Goal: Contribute content: Contribute content

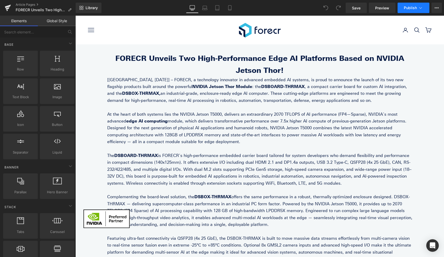
click at [420, 7] on icon at bounding box center [420, 7] width 5 height 5
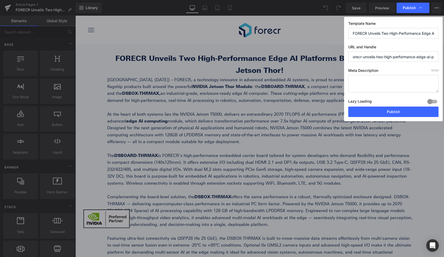
drag, startPoint x: 356, startPoint y: 58, endPoint x: 335, endPoint y: 58, distance: 21.4
click at [335, 58] on div "Publish Template Name FORECR Unveils Two High-Performance Edge AI Platforms Bas…" at bounding box center [222, 128] width 444 height 257
drag, startPoint x: 394, startPoint y: 57, endPoint x: 445, endPoint y: 57, distance: 50.9
click at [444, 57] on html "You are previewing how the will restyle your page. You can not edit Elements in…" at bounding box center [222, 128] width 444 height 257
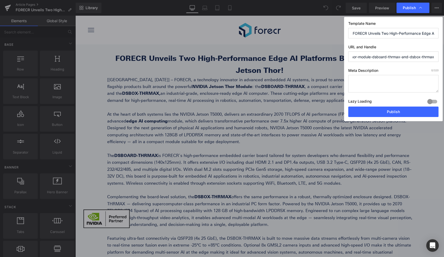
type input "forecr-unveils-two-high-performance-edge-ai-platforms-based-on-nvidia-jetson-th…"
click at [388, 34] on input "FORECR Unveils Two High-Performance Edge AI Platforms Based on NVIDIA Jetson TH…" at bounding box center [393, 33] width 90 height 10
click at [373, 86] on textarea at bounding box center [393, 83] width 90 height 17
paste textarea "FORECR Unveils Two High-Performance Edge AI Platforms Based on NVIDIA Jetson TH…"
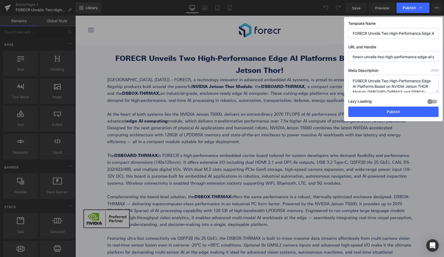
scroll to position [7, 0]
drag, startPoint x: 367, startPoint y: 89, endPoint x: 380, endPoint y: 91, distance: 12.9
click at [368, 89] on textarea "FORECR Unveils Two High-Performance Edge AI Platforms Based on NVIDIA Jetson TH…" at bounding box center [393, 83] width 90 height 17
type textarea "FORECR Unveils Two High-Performance Edge AI Platforms Based on NVIDIA Jetson TH…"
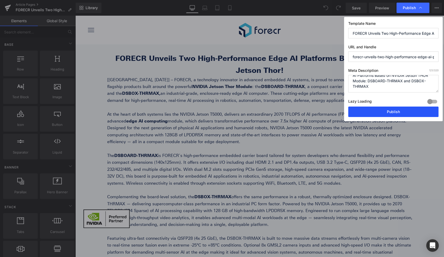
click at [394, 111] on button "Publish" at bounding box center [393, 111] width 90 height 10
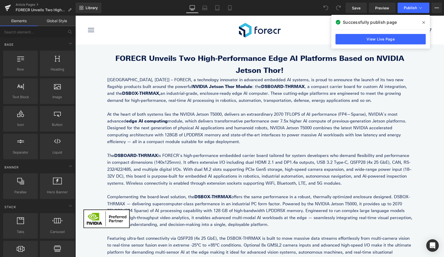
drag, startPoint x: 423, startPoint y: 24, endPoint x: 348, endPoint y: 9, distance: 76.5
click at [423, 24] on icon at bounding box center [423, 22] width 3 height 4
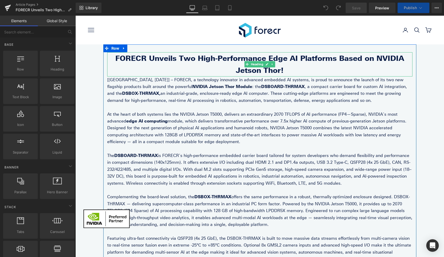
click at [199, 63] on h1 "FORECR Unveils Two High-Performance Edge AI Platforms Based on NVIDIA Jetson Th…" at bounding box center [259, 64] width 305 height 24
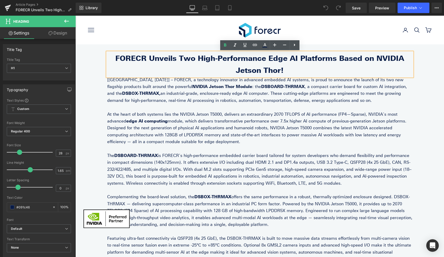
click at [236, 64] on h1 "FORECR Unveils Two High-Performance Edge AI Platforms Based on NVIDIA Jetson Th…" at bounding box center [259, 64] width 305 height 24
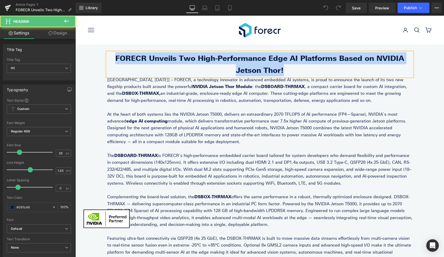
paste div
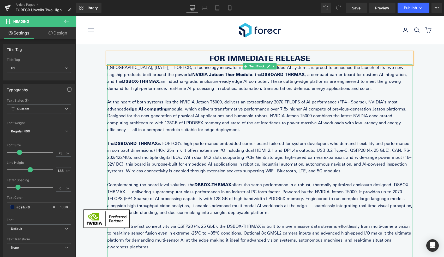
click at [214, 148] on p "The DSBOARD-THRMAX is FORECR’s high-performance embedded carrier board tailored…" at bounding box center [259, 157] width 305 height 34
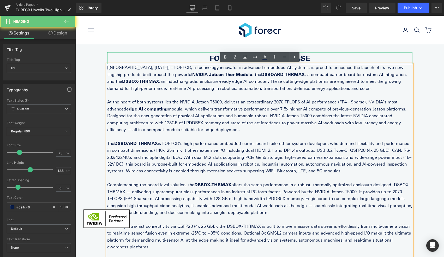
click at [311, 58] on h1 "FOR IMMEDIATE RELEASE" at bounding box center [259, 58] width 305 height 12
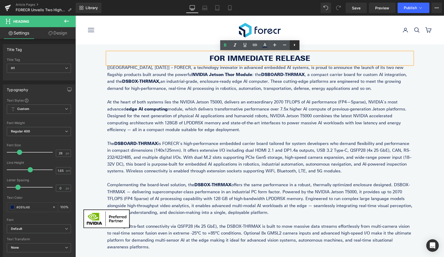
click at [298, 46] on link at bounding box center [294, 45] width 10 height 10
click at [291, 99] on p "At the heart of both systems lies the NVIDIA Jetson T5000, delivers an extraord…" at bounding box center [259, 116] width 305 height 34
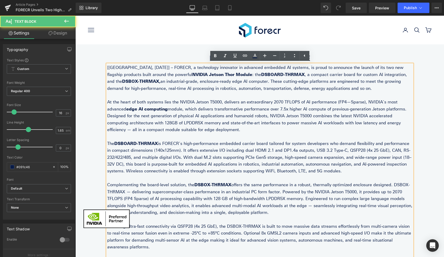
click at [357, 52] on div "FOR IMMEDIATE RELEASE Heading [[GEOGRAPHIC_DATA], [DATE]] – FORECR, a technolog…" at bounding box center [259, 187] width 313 height 286
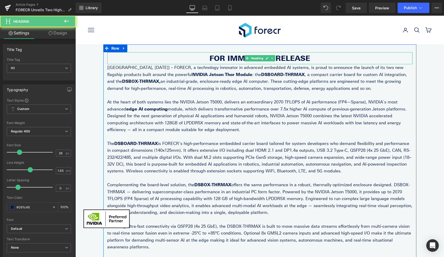
click at [282, 57] on h1 "FOR IMMEDIATE RELEASE" at bounding box center [259, 58] width 305 height 12
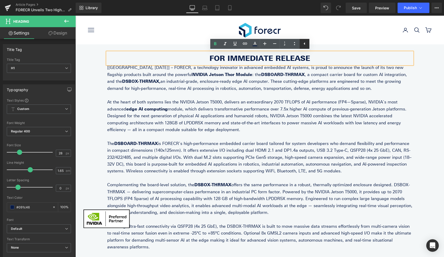
click at [305, 44] on icon at bounding box center [304, 43] width 6 height 6
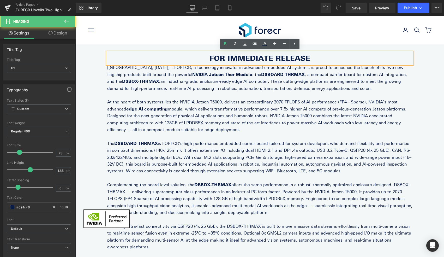
click at [306, 59] on h1 "FOR IMMEDIATE RELEASE" at bounding box center [259, 58] width 305 height 12
click at [291, 90] on p "[[GEOGRAPHIC_DATA], [DATE]] – FORECR, a technology innovator in advanced embedd…" at bounding box center [259, 78] width 305 height 28
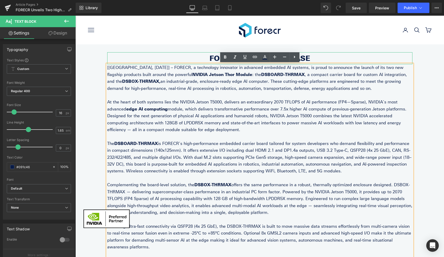
click at [211, 56] on h1 "FOR IMMEDIATE RELEASE" at bounding box center [259, 58] width 305 height 12
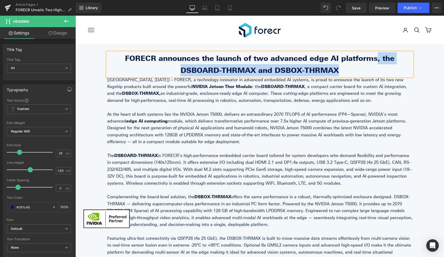
drag, startPoint x: 344, startPoint y: 69, endPoint x: 348, endPoint y: 58, distance: 11.1
click at [348, 58] on h1 "FORECR announces the launch of two advanced edge AI platforms, the DSBOARD-THRM…" at bounding box center [259, 64] width 305 height 24
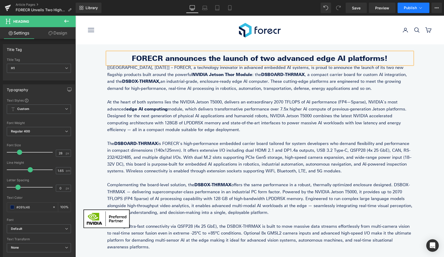
click at [417, 10] on span "Publish" at bounding box center [410, 8] width 13 height 4
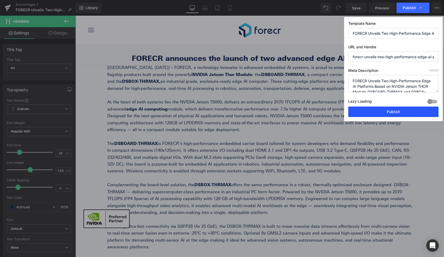
click at [399, 110] on button "Publish" at bounding box center [393, 111] width 90 height 10
